Goal: Transaction & Acquisition: Download file/media

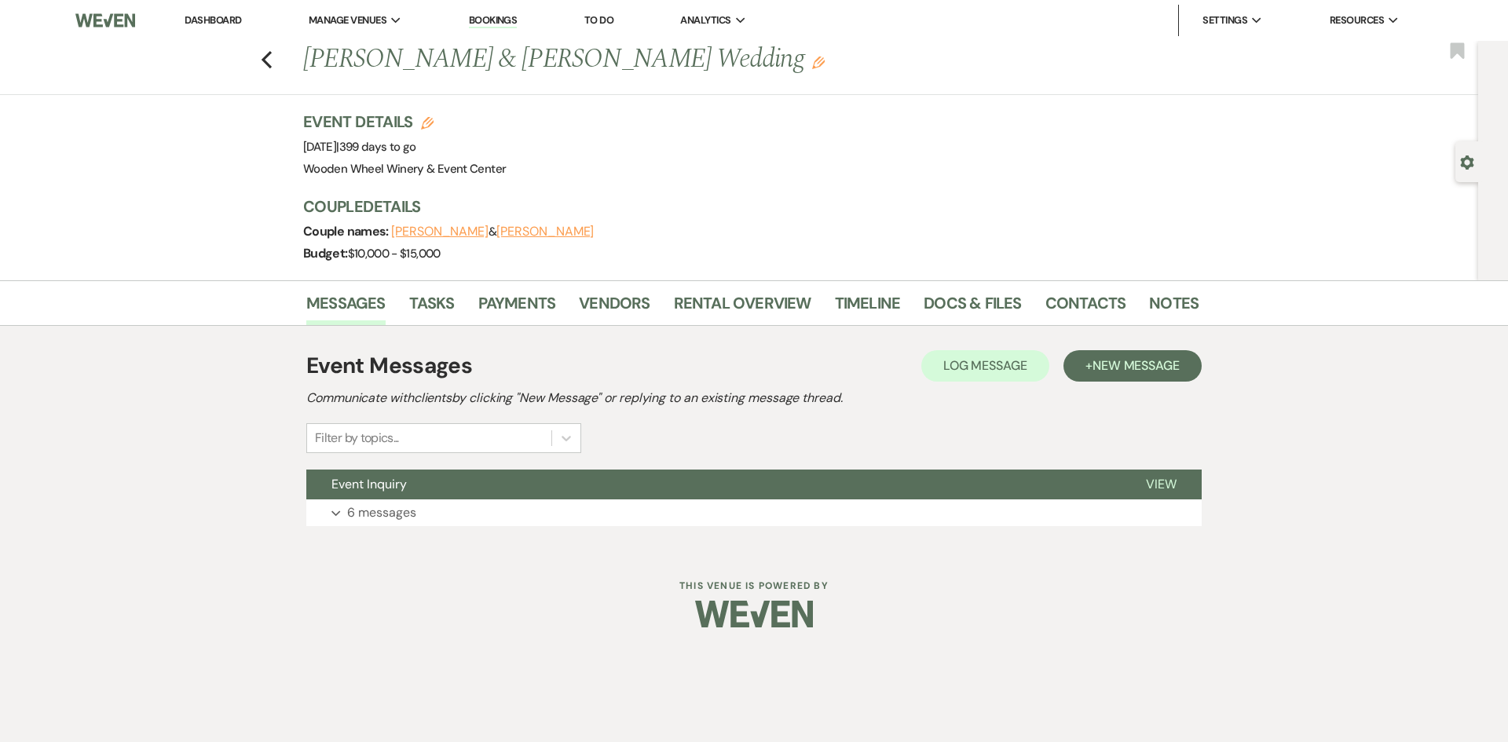
click at [209, 16] on link "Dashboard" at bounding box center [213, 19] width 57 height 13
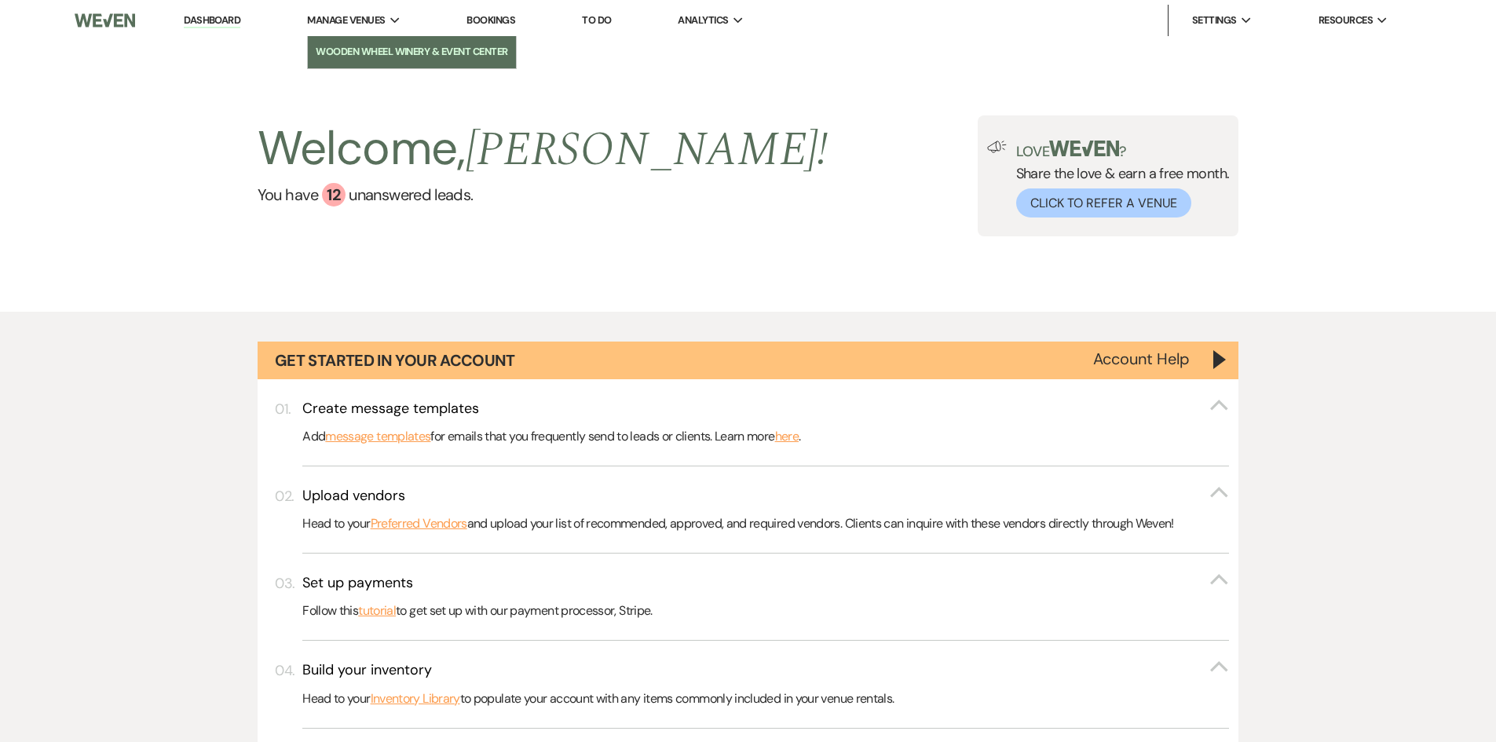
click at [397, 56] on li "Wooden Wheel Winery & Event Center" at bounding box center [412, 52] width 192 height 16
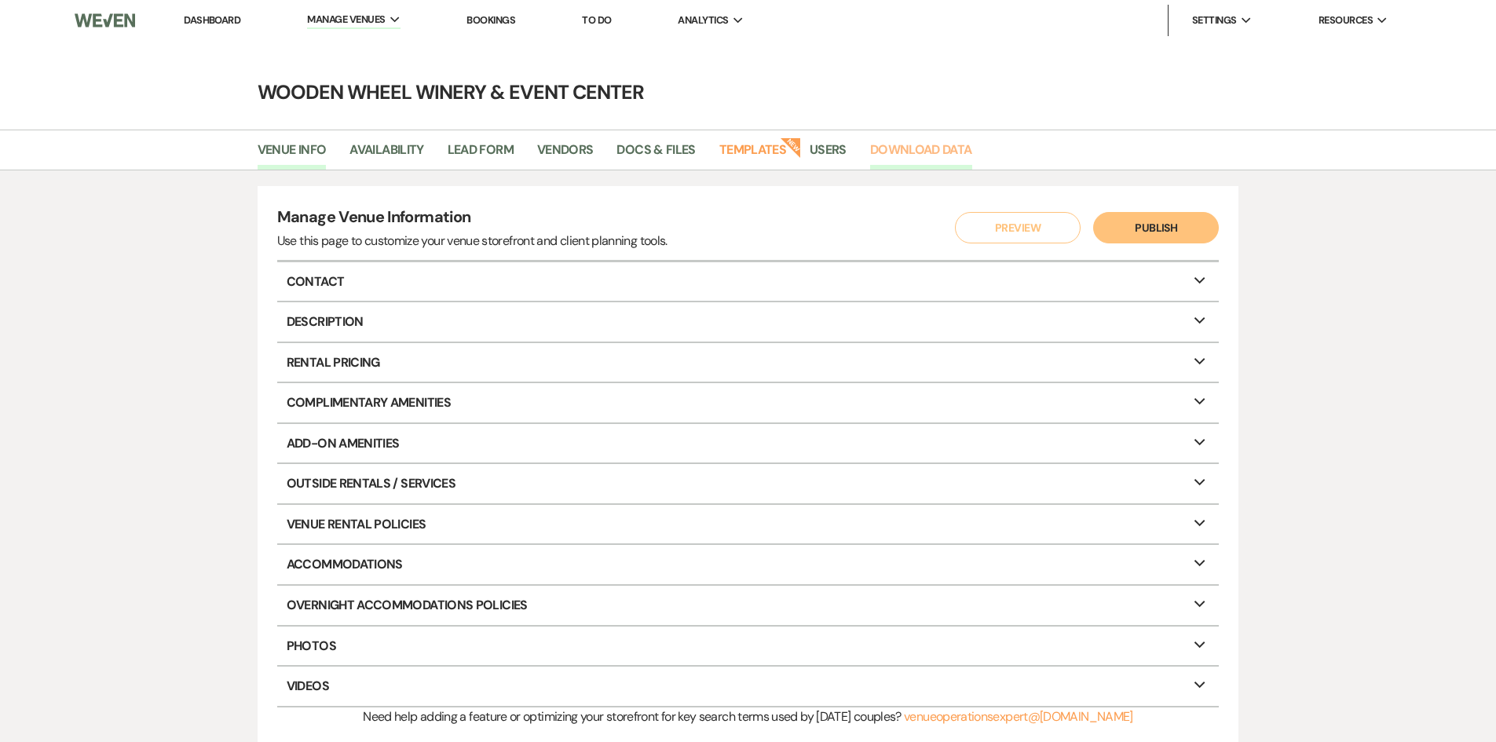
click at [898, 146] on link "Download Data" at bounding box center [921, 155] width 102 height 30
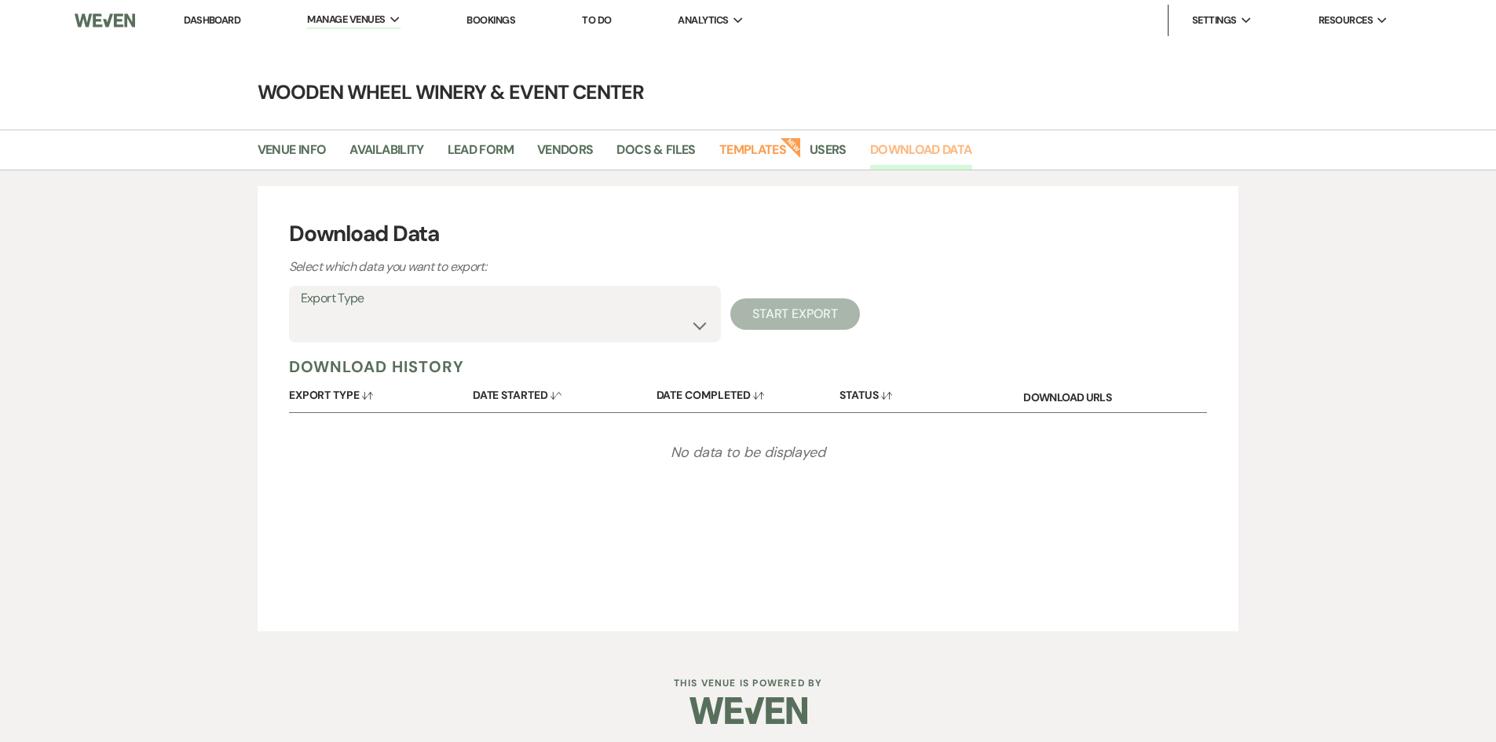
scroll to position [5, 0]
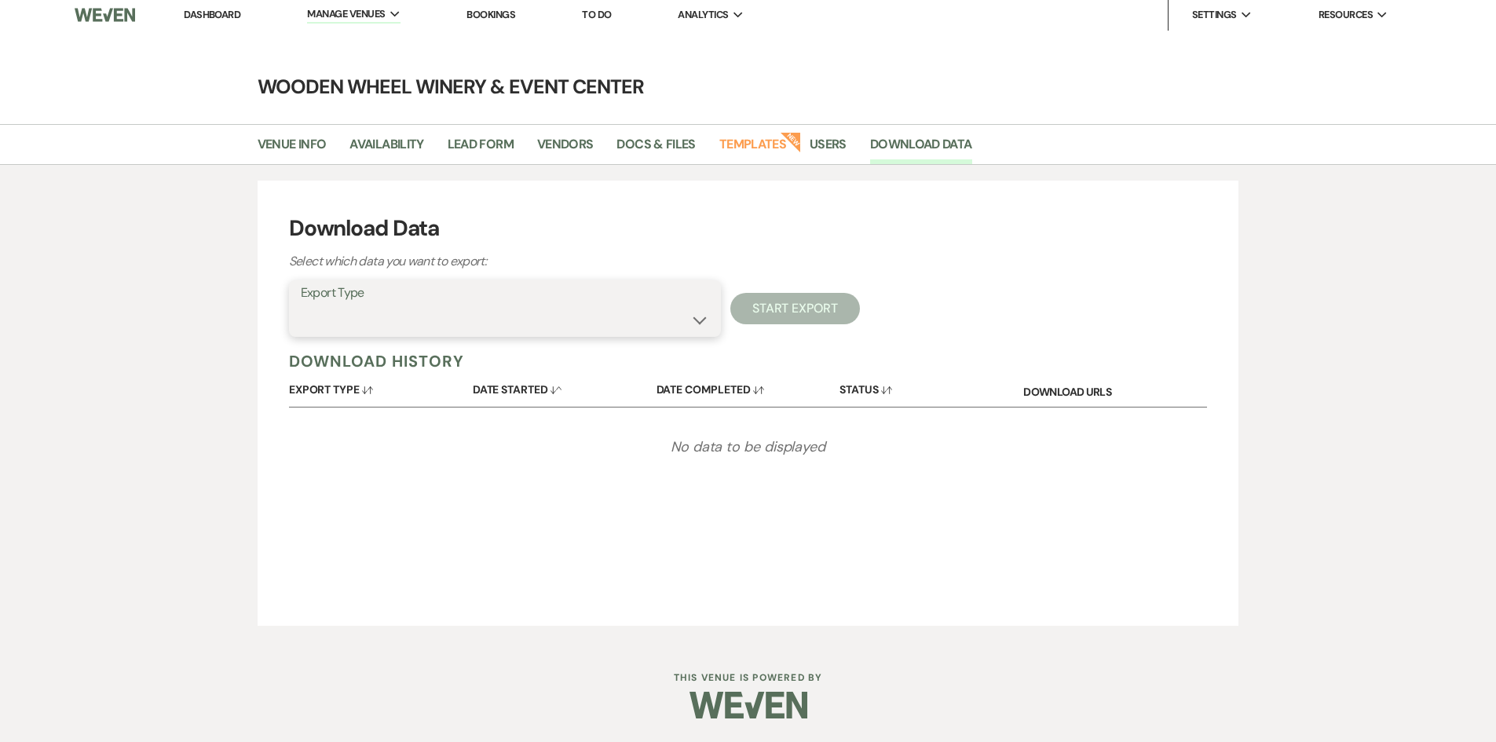
click at [699, 322] on select "Availability Calendar Information Category Templates Contacts Information Event…" at bounding box center [505, 320] width 408 height 31
select select "contactsInfo"
click at [301, 305] on select "Availability Calendar Information Category Templates Contacts Information Event…" at bounding box center [505, 320] width 408 height 31
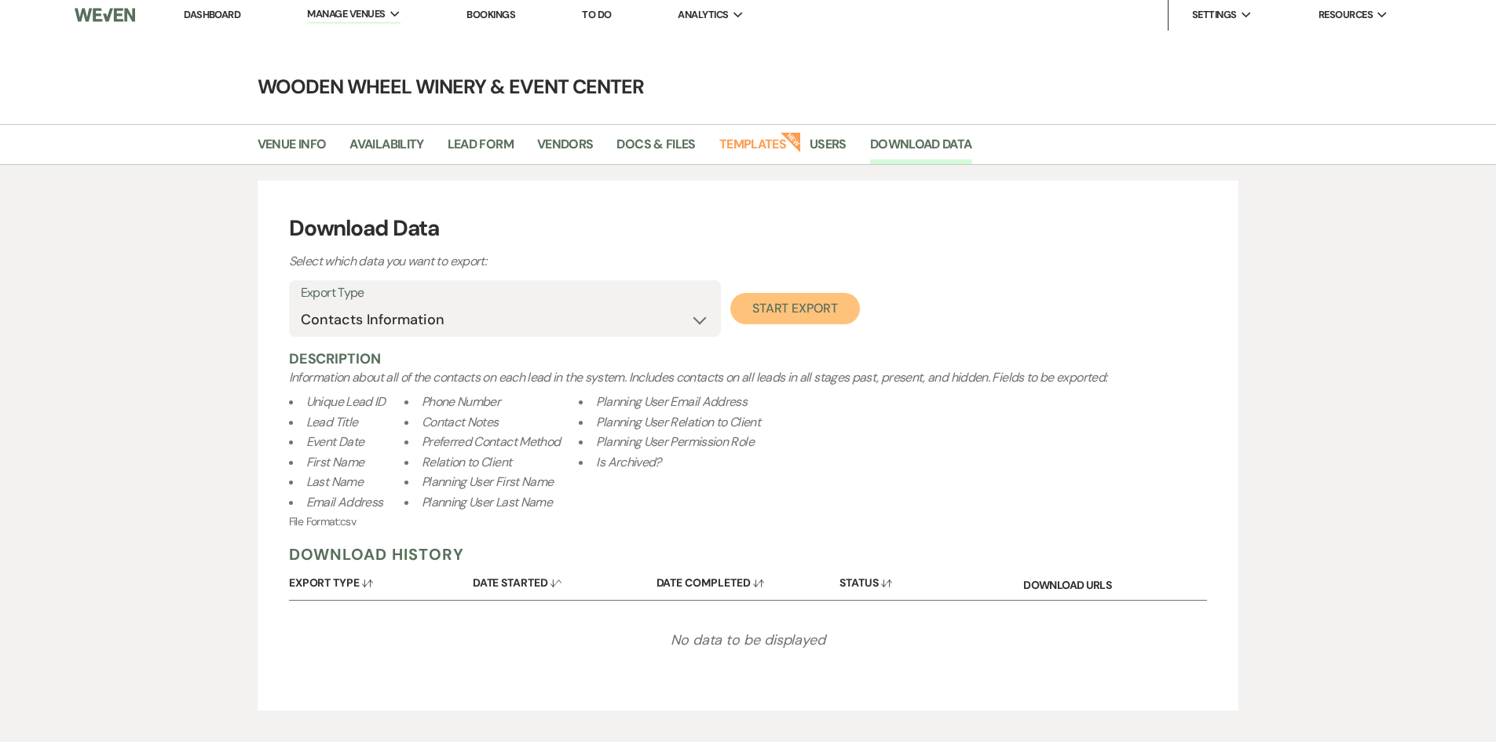
click at [786, 308] on button "Start Export" at bounding box center [795, 308] width 130 height 31
select select
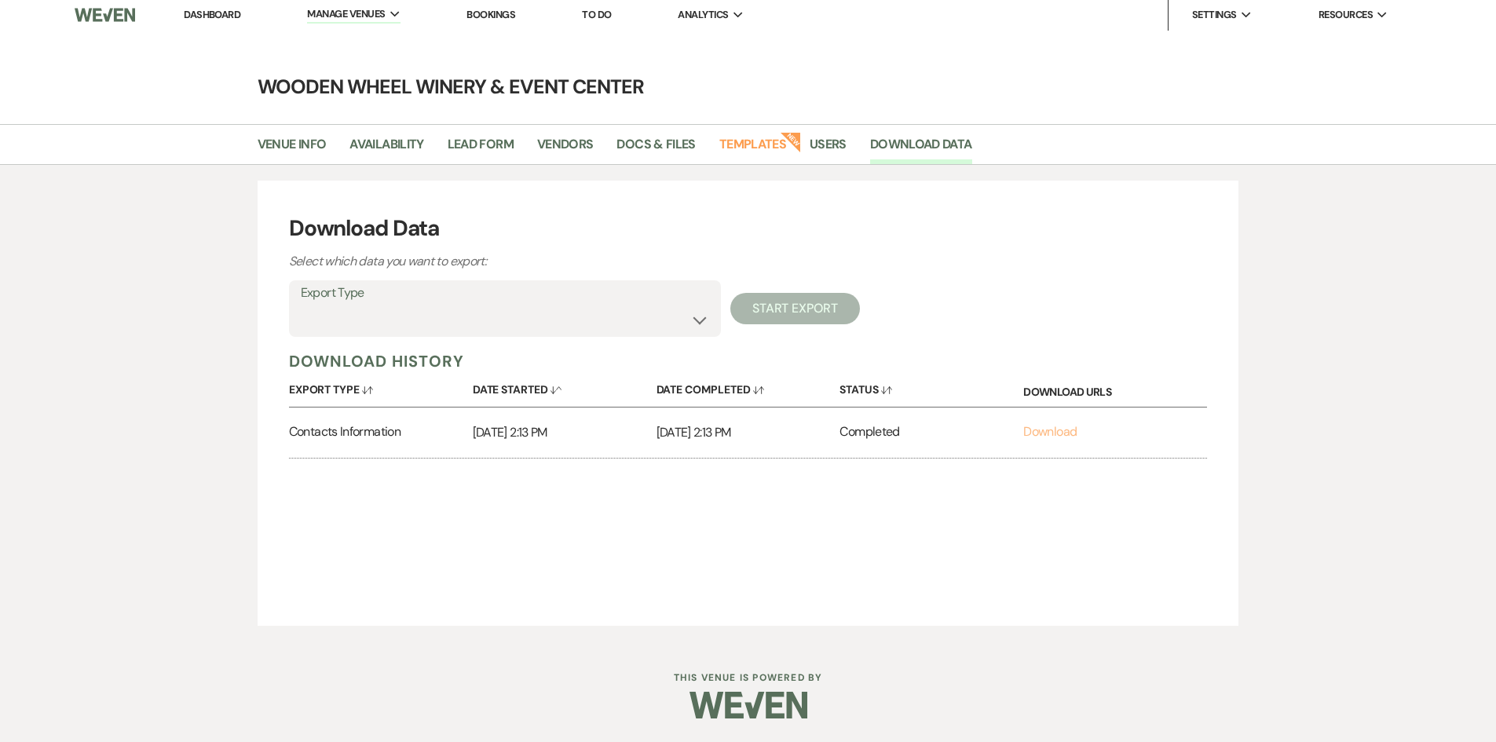
click at [1049, 434] on link "Download" at bounding box center [1049, 431] width 53 height 16
click at [336, 385] on button "Export Type Sort Default" at bounding box center [381, 386] width 184 height 31
click at [371, 387] on use "button" at bounding box center [367, 390] width 10 height 7
click at [371, 387] on icon "Sort Down" at bounding box center [367, 390] width 11 height 11
click at [379, 387] on button "Export Type Sort Up" at bounding box center [381, 386] width 184 height 31
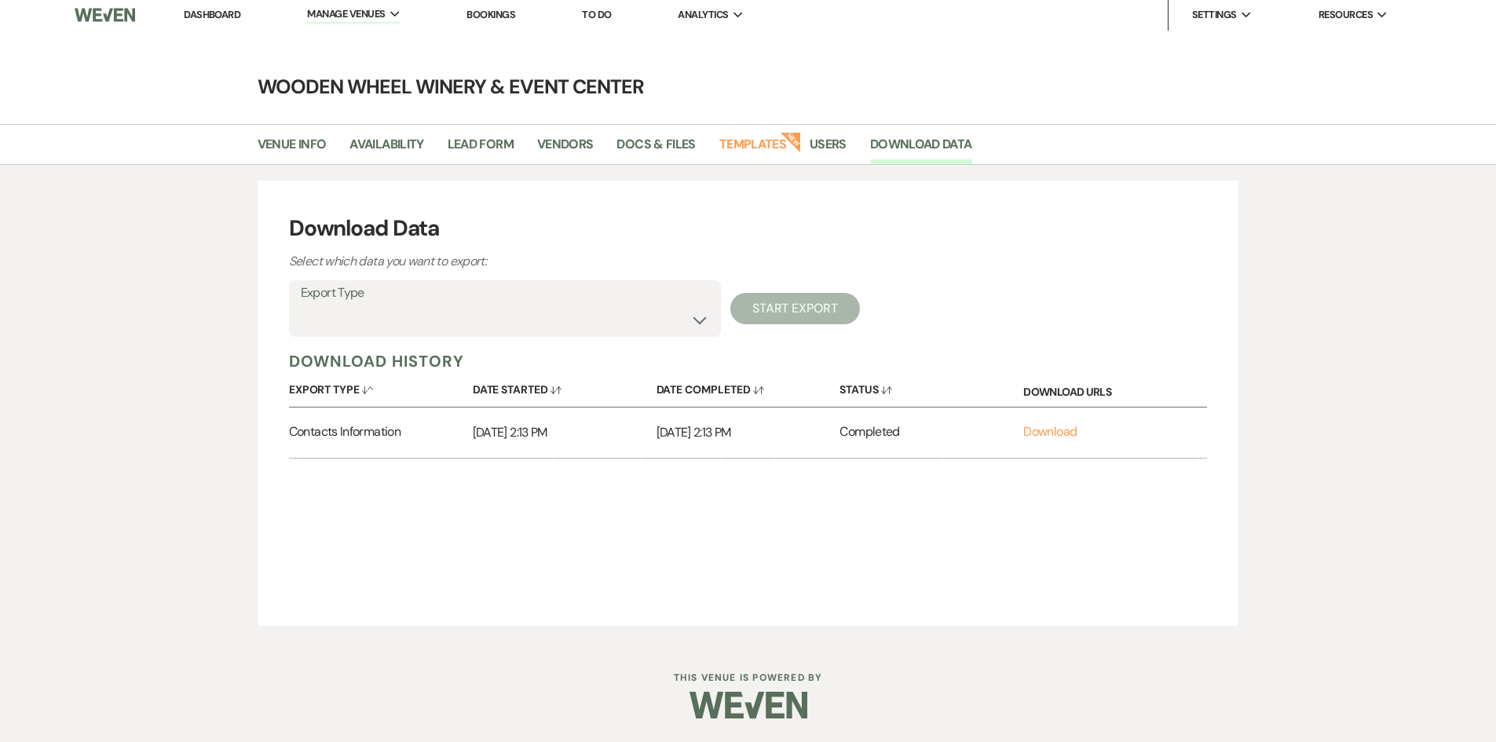
click at [358, 293] on label "Export Type" at bounding box center [505, 293] width 408 height 23
click at [700, 320] on select "Availability Calendar Information Category Templates Contacts Information Event…" at bounding box center [505, 320] width 408 height 31
